Goal: Task Accomplishment & Management: Manage account settings

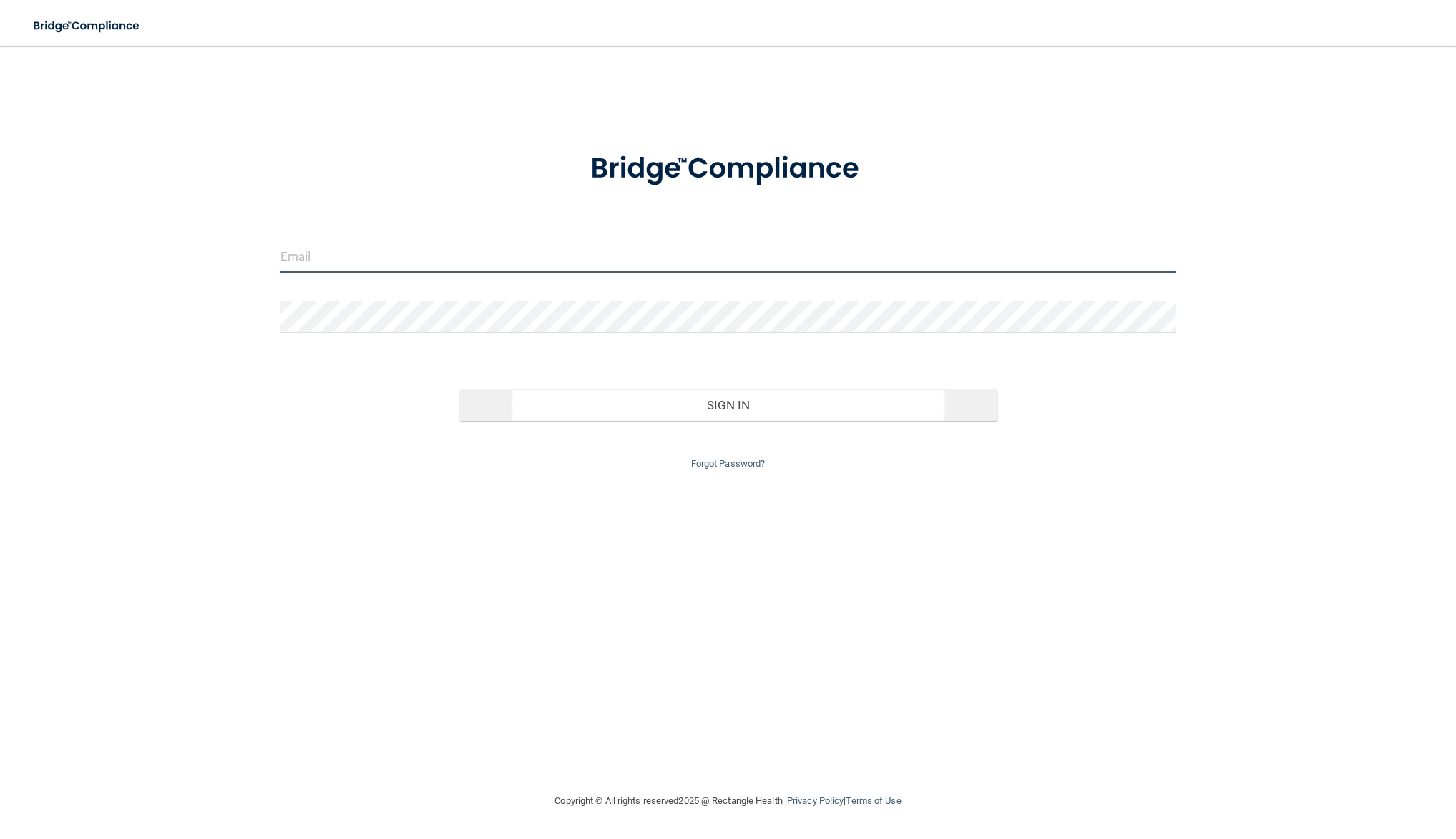
type input "[EMAIL_ADDRESS][DOMAIN_NAME]"
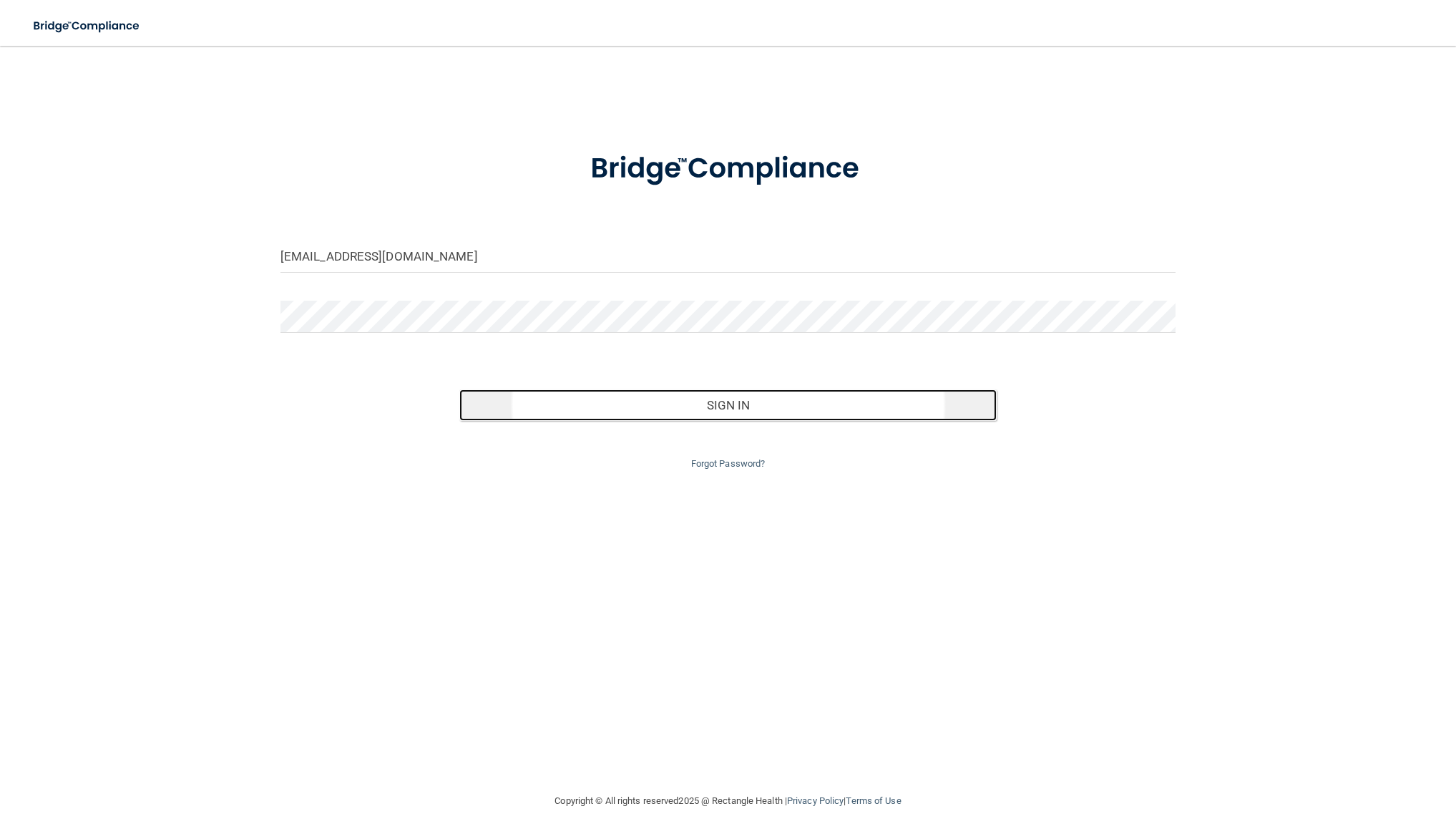
click at [730, 417] on button "Sign In" at bounding box center [728, 405] width 538 height 31
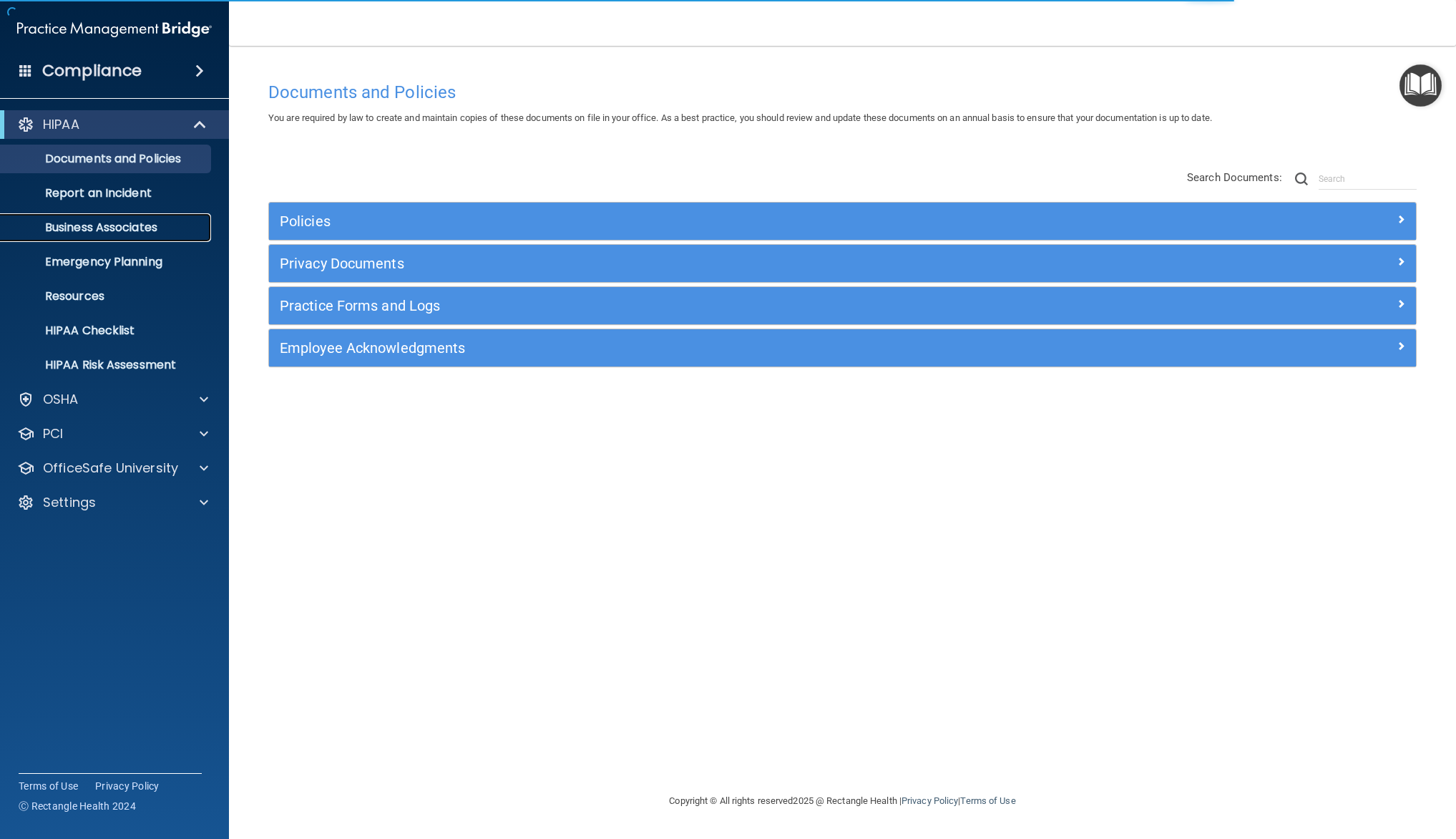
click at [136, 228] on p "Business Associates" at bounding box center [107, 227] width 195 height 15
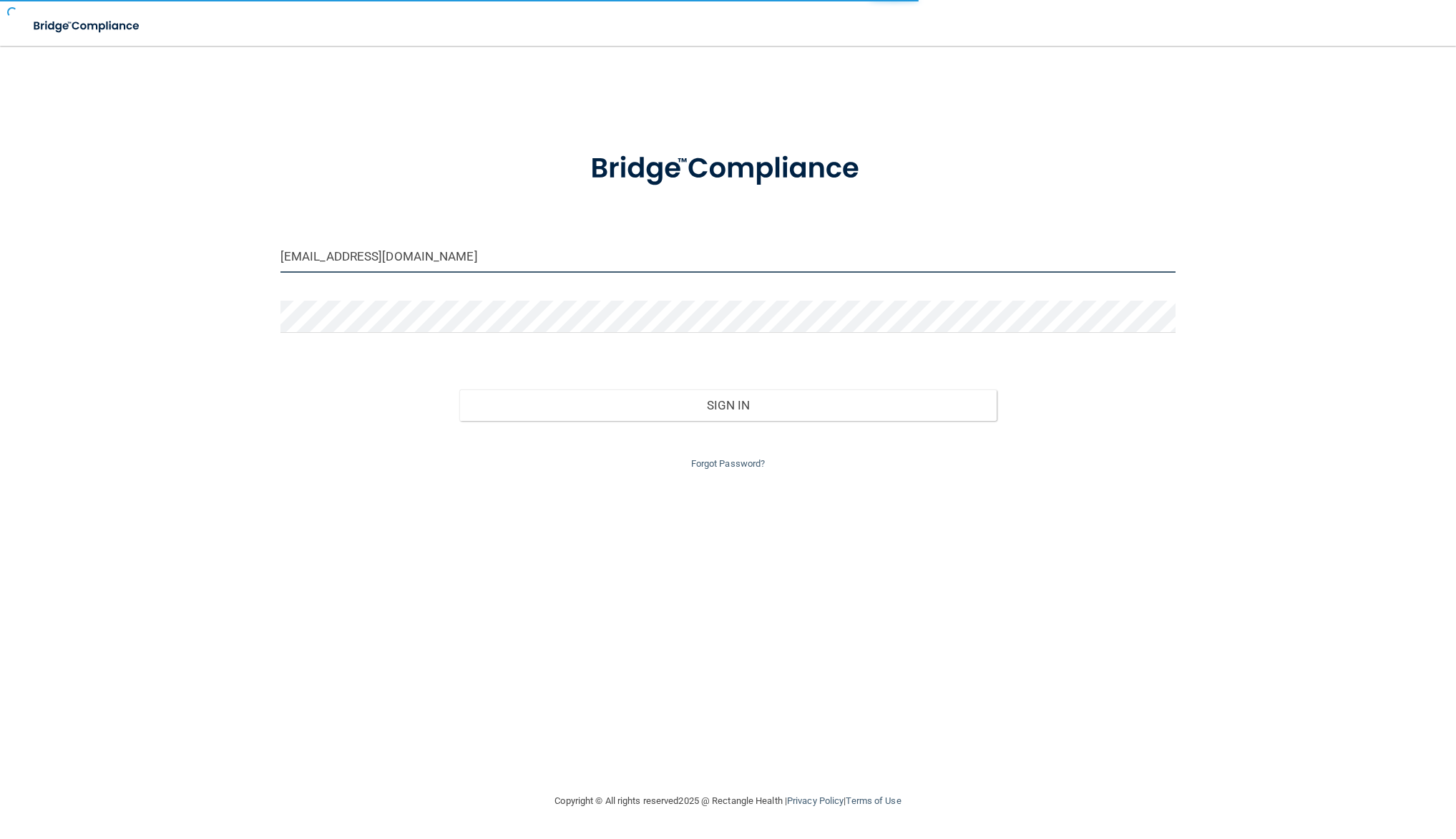
click at [473, 256] on input "[EMAIL_ADDRESS][DOMAIN_NAME]" at bounding box center [728, 256] width 895 height 32
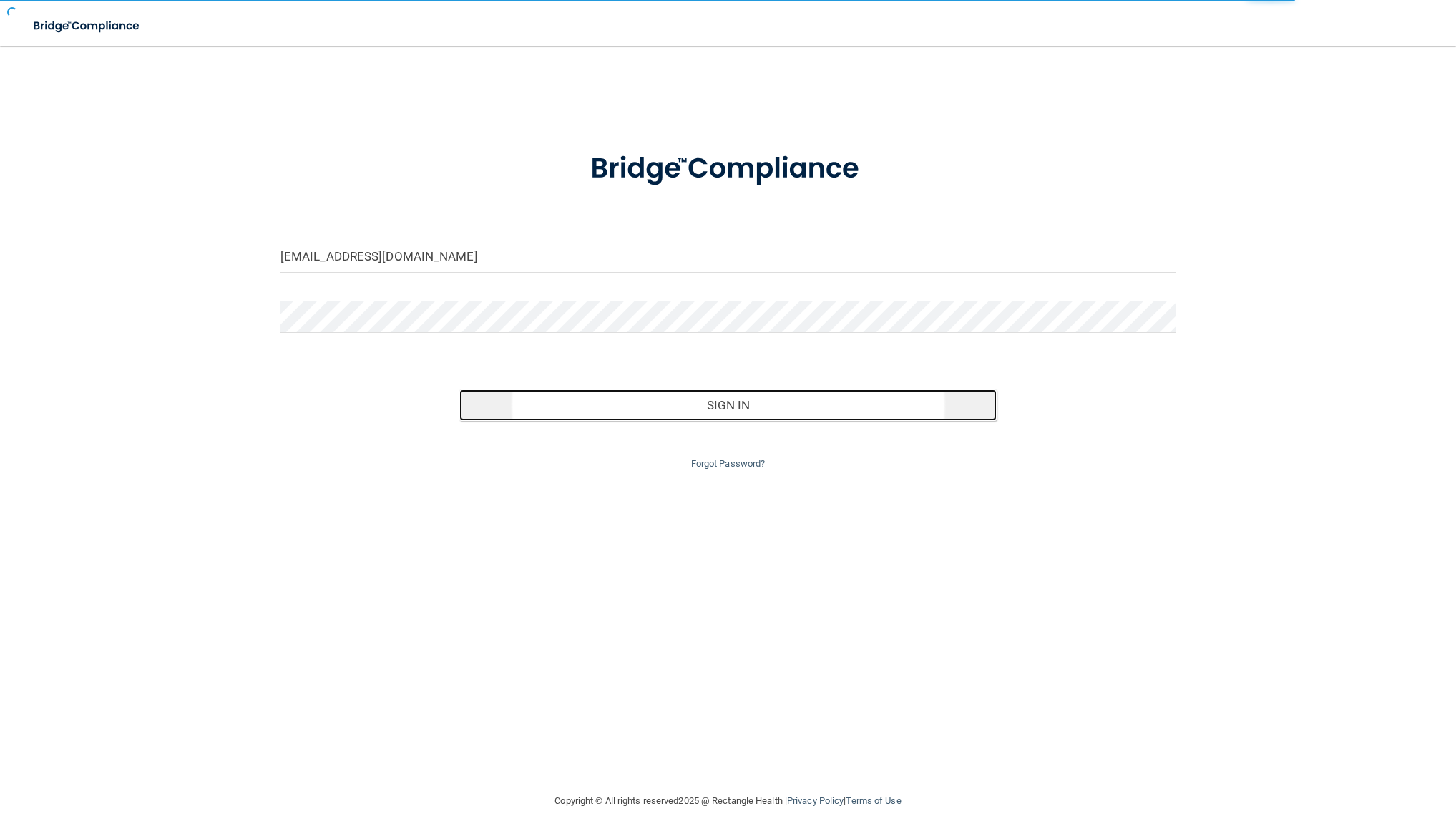
click at [719, 409] on button "Sign In" at bounding box center [728, 405] width 538 height 31
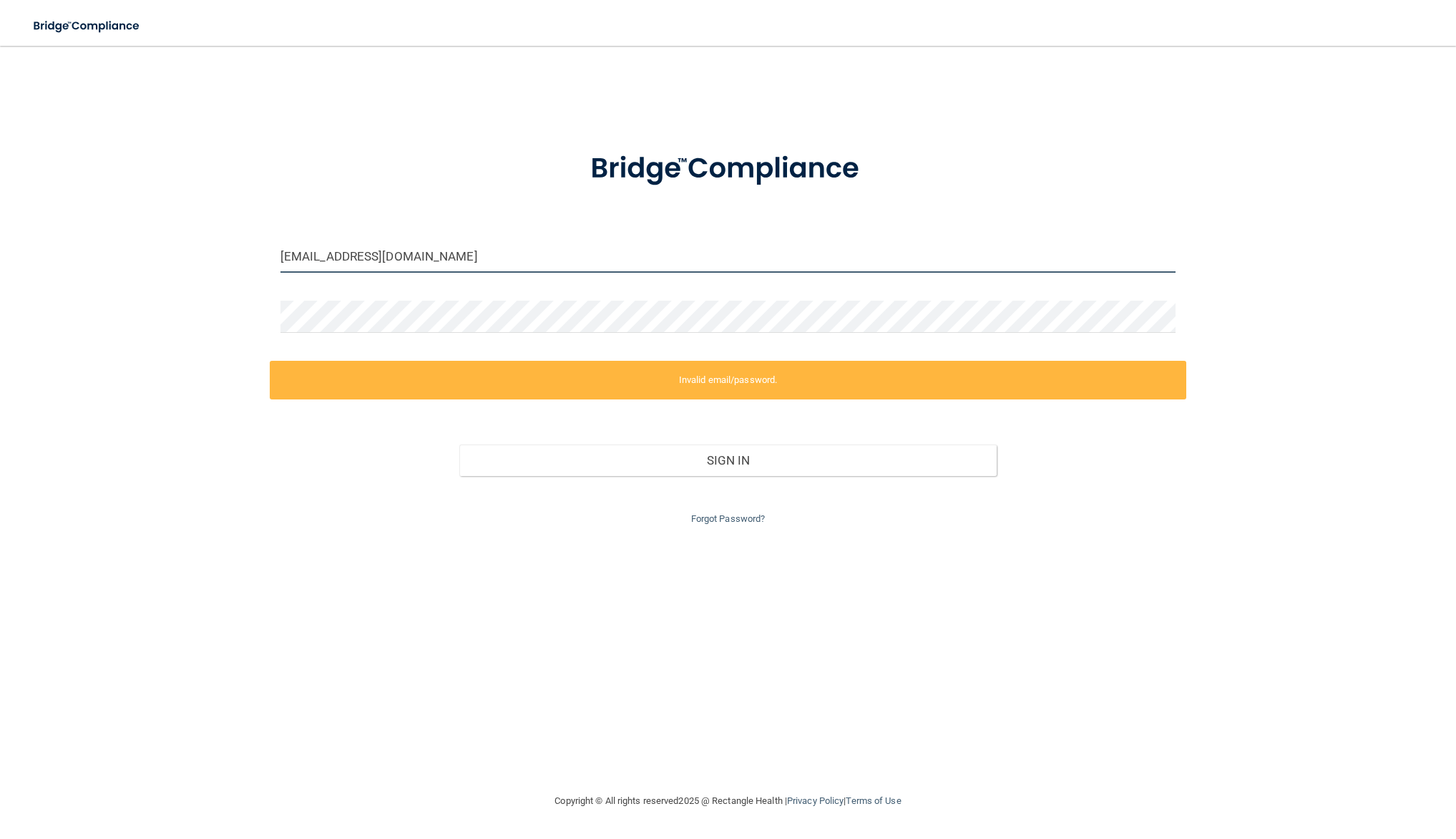
click at [424, 251] on input "endoexcellence@me.com" at bounding box center [728, 256] width 895 height 32
type input "[EMAIL_ADDRESS][DOMAIN_NAME]"
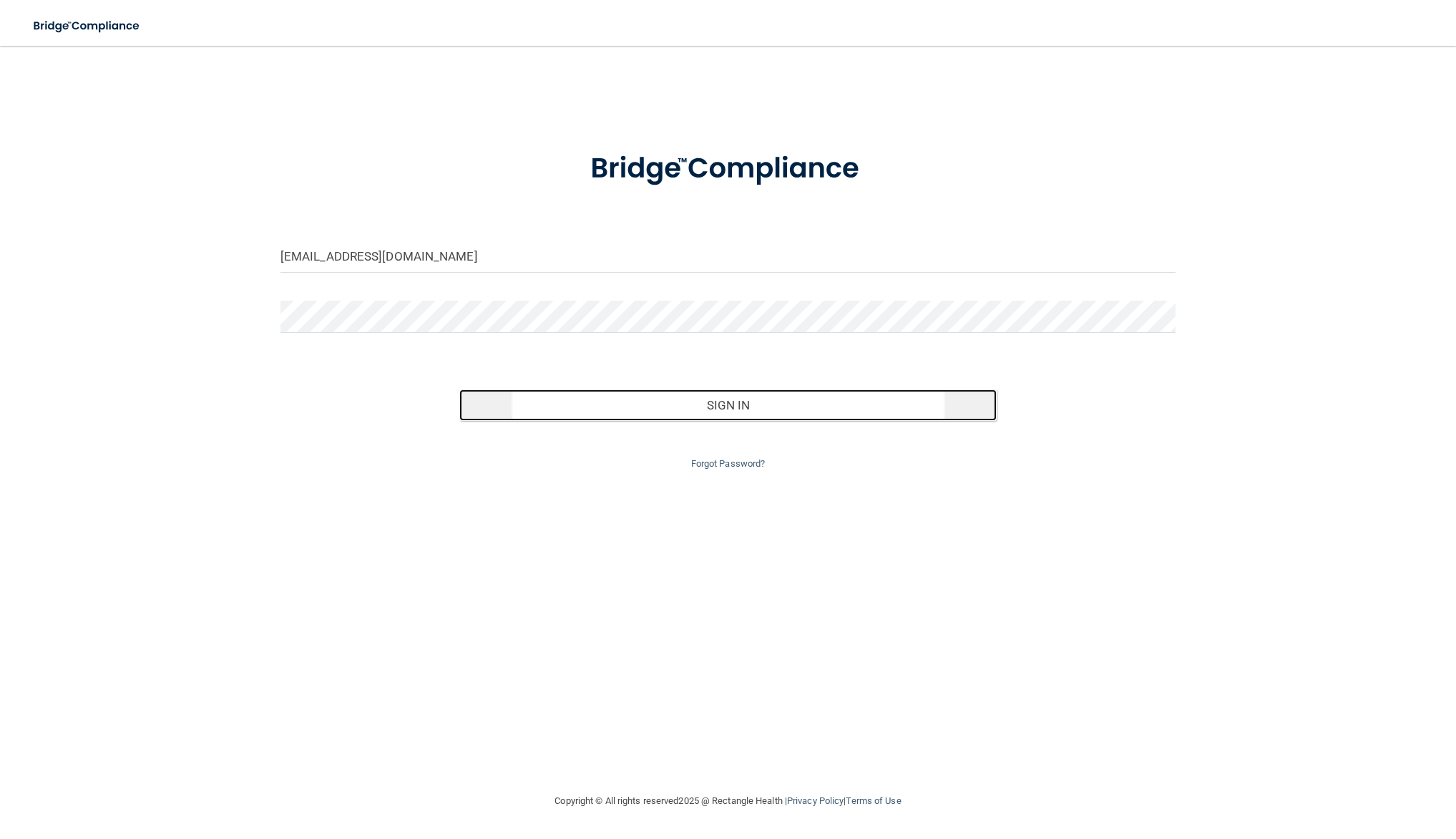
click at [670, 410] on button "Sign In" at bounding box center [728, 405] width 538 height 31
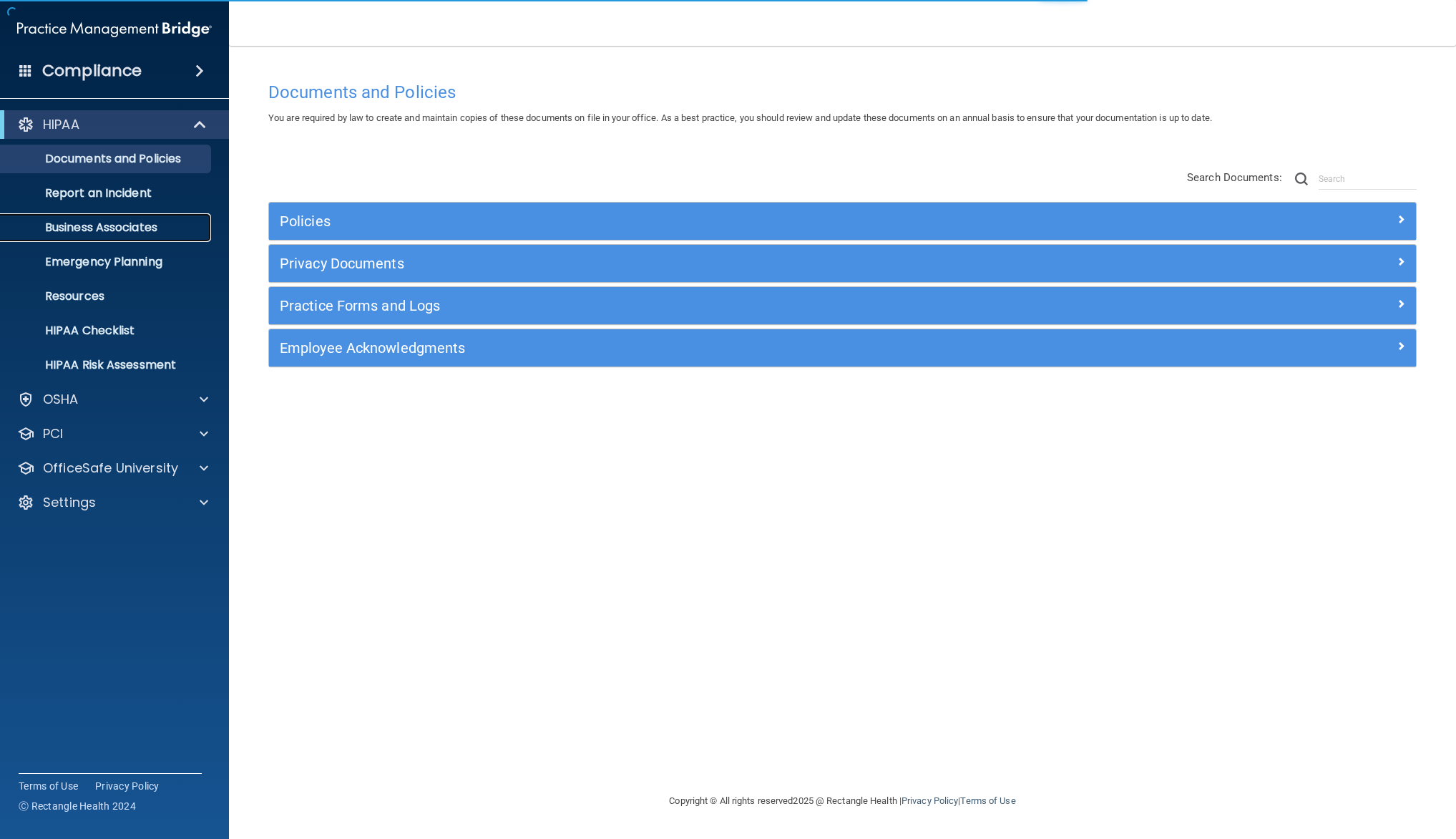
click at [136, 230] on p "Business Associates" at bounding box center [107, 227] width 195 height 15
